Goal: Information Seeking & Learning: Learn about a topic

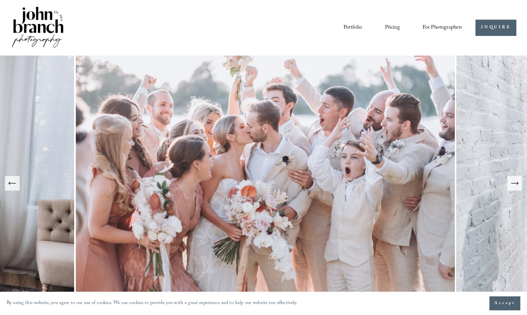
click at [430, 31] on span "For Photographers" at bounding box center [442, 28] width 40 height 10
click at [354, 29] on link "Portfolio" at bounding box center [352, 27] width 19 height 11
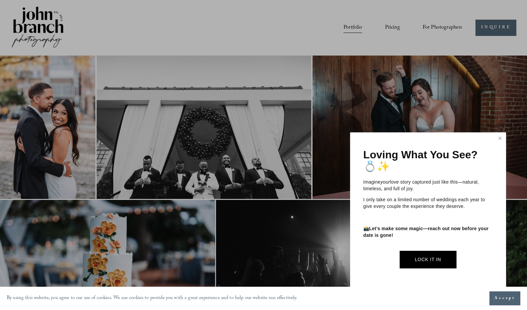
click at [495, 137] on link "Close" at bounding box center [500, 138] width 10 height 11
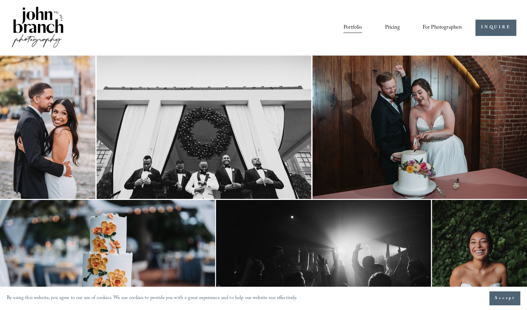
click at [389, 30] on link "Pricing" at bounding box center [392, 27] width 15 height 11
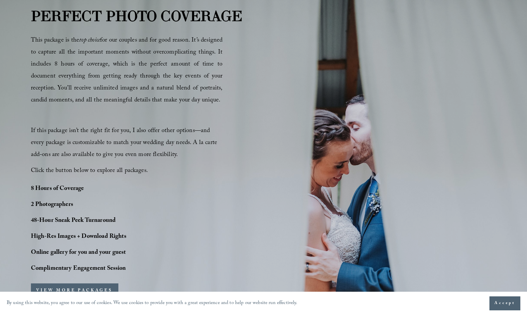
scroll to position [399, 0]
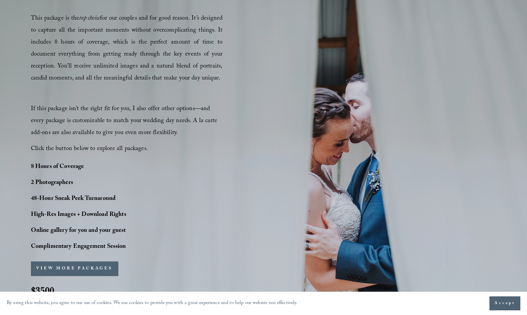
click at [110, 270] on button "VIEW MORE PACKAGES" at bounding box center [74, 268] width 87 height 15
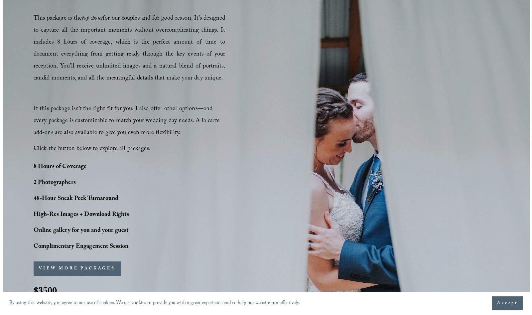
scroll to position [400, 0]
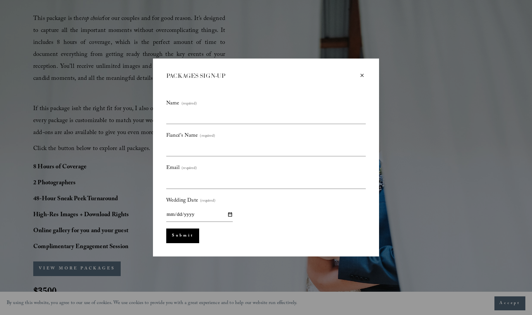
click at [363, 74] on div "×" at bounding box center [361, 75] width 7 height 7
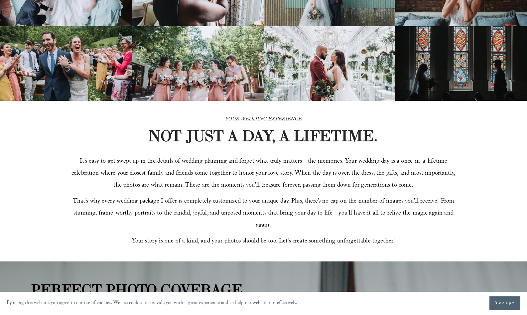
scroll to position [100, 0]
